Goal: Transaction & Acquisition: Purchase product/service

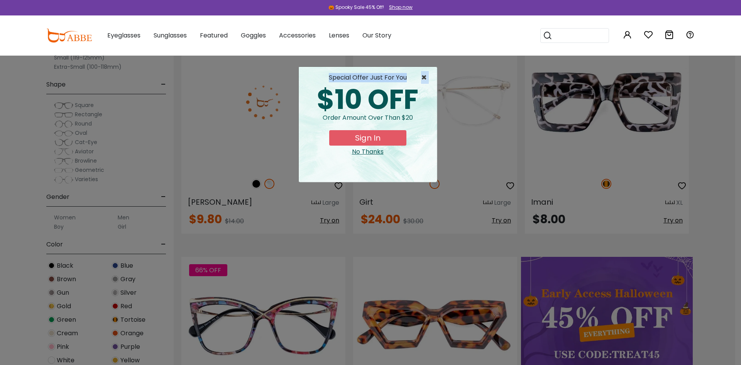
click at [421, 79] on div "× special offer just for you $10 OFF Order amount over than $20 Sign In No Than…" at bounding box center [368, 124] width 139 height 116
click at [422, 76] on span "×" at bounding box center [426, 77] width 10 height 9
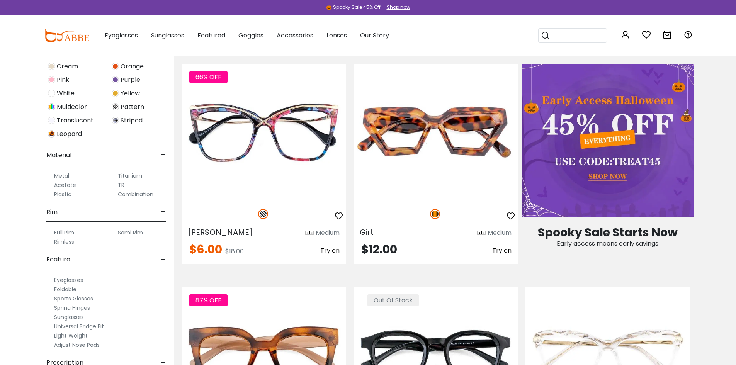
scroll to position [310, 0]
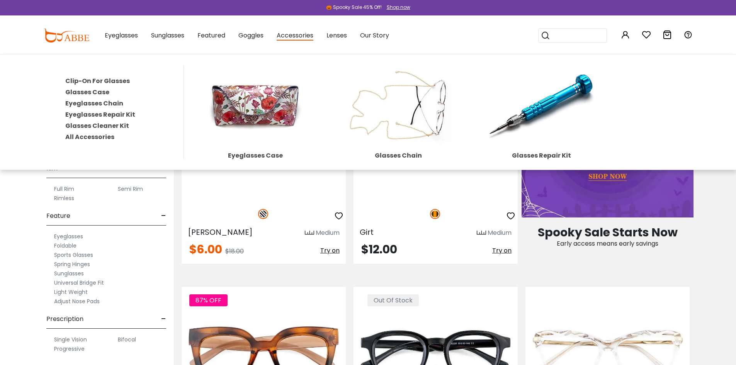
click at [97, 139] on link "All Accessories" at bounding box center [89, 136] width 49 height 9
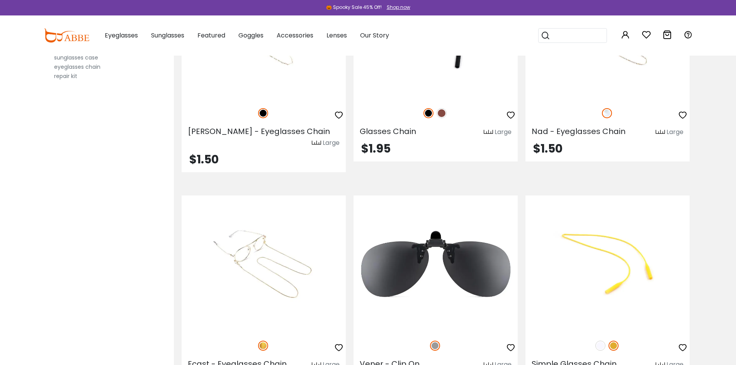
scroll to position [3400, 0]
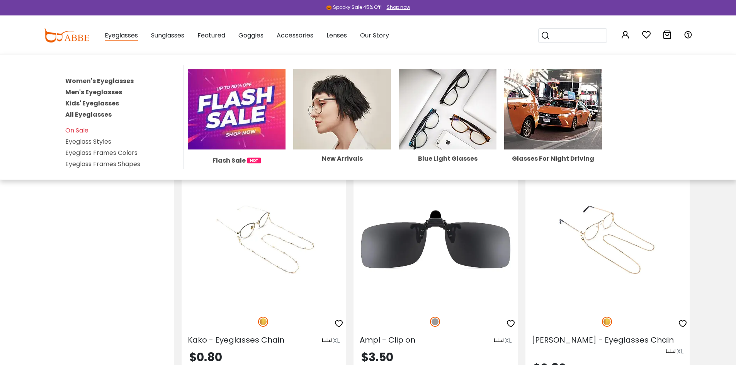
click at [241, 110] on img at bounding box center [237, 109] width 98 height 81
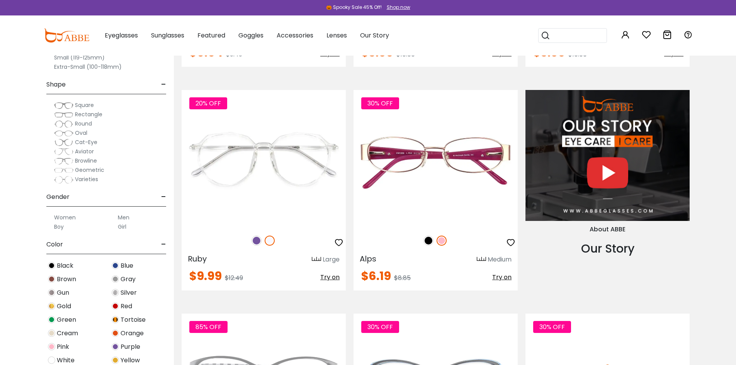
scroll to position [888, 0]
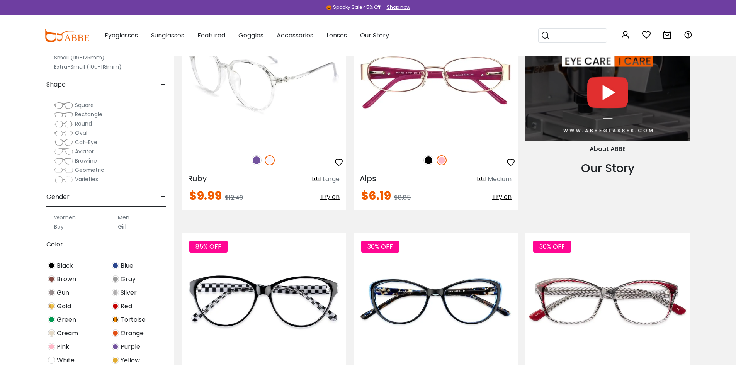
click at [287, 95] on img at bounding box center [264, 78] width 164 height 137
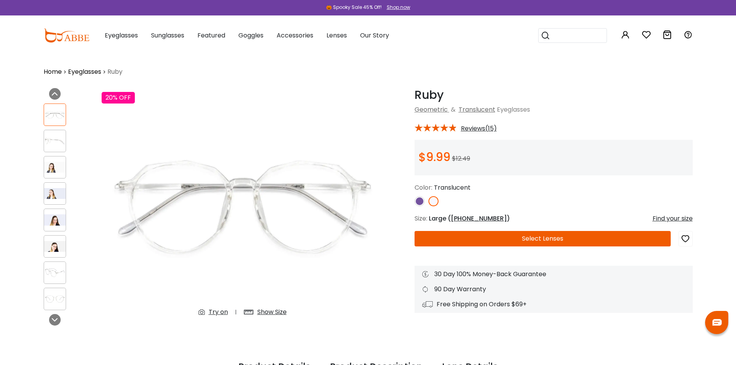
click at [584, 37] on input "search" at bounding box center [577, 36] width 54 height 14
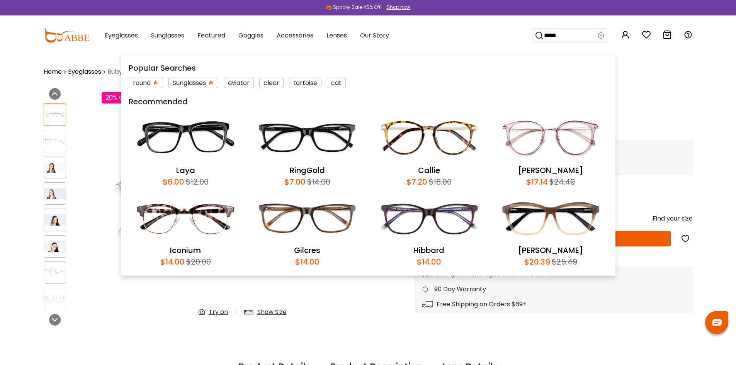
type input "*****"
